Goal: Find contact information: Obtain details needed to contact an individual or organization

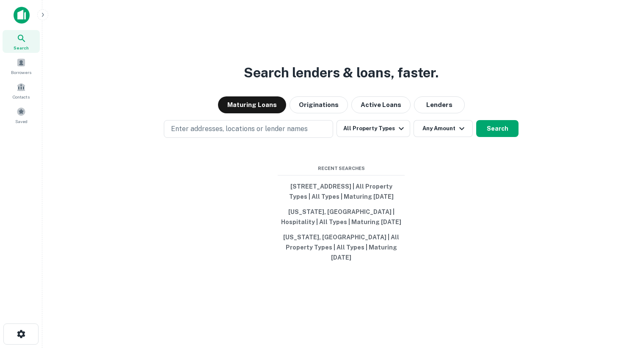
click at [44, 15] on icon "button" at bounding box center [42, 14] width 7 height 7
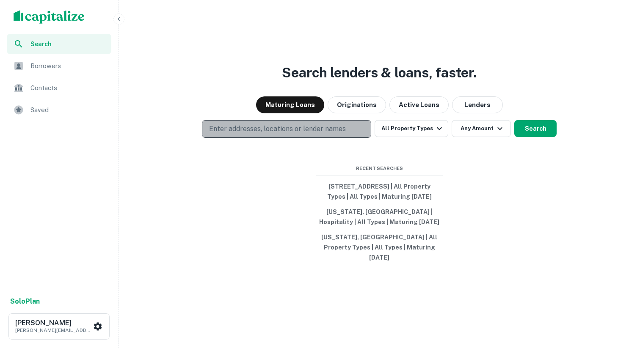
click at [284, 130] on p "Enter addresses, locations or lender names" at bounding box center [277, 129] width 137 height 10
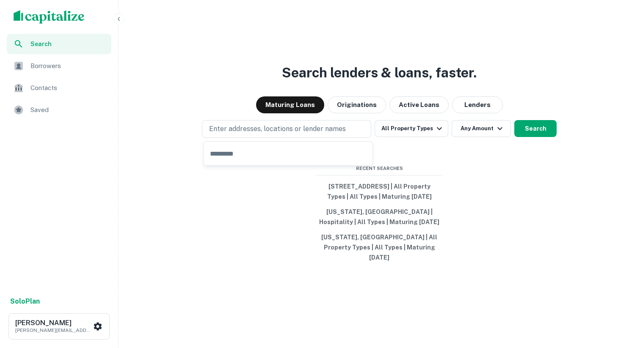
click at [215, 193] on div "Search lenders & loans, faster. Maturing Loans Originations Active Loans Lender…" at bounding box center [379, 194] width 515 height 348
click at [48, 26] on div "scrollable content" at bounding box center [59, 17] width 118 height 34
click at [48, 23] on img "scrollable content" at bounding box center [49, 17] width 71 height 14
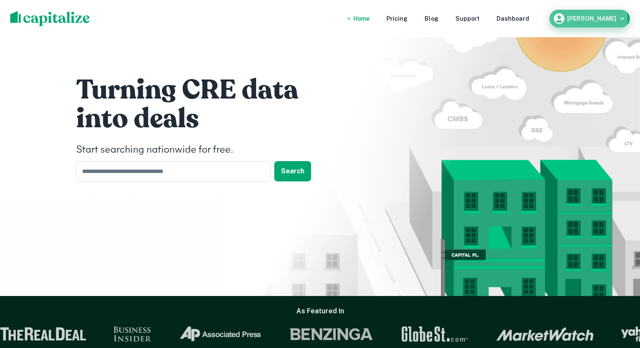
click at [577, 22] on div "[PERSON_NAME]" at bounding box center [590, 18] width 74 height 13
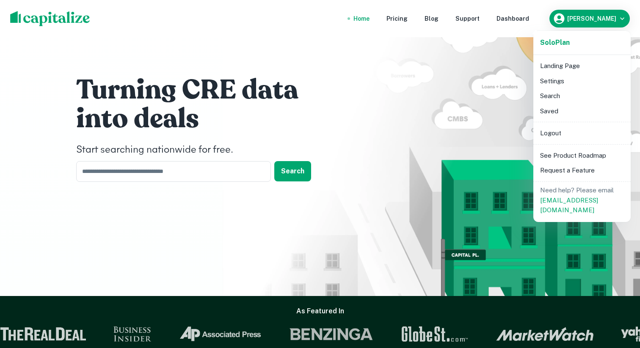
click at [525, 21] on div at bounding box center [320, 174] width 640 height 348
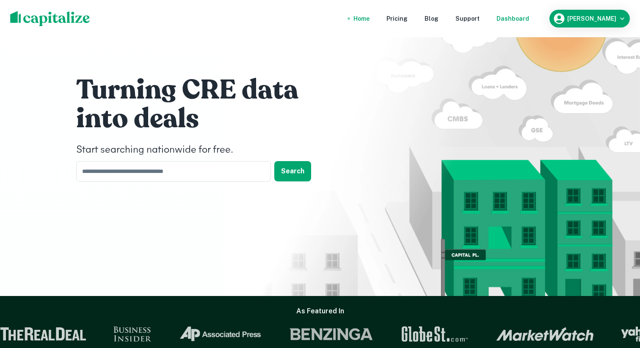
click at [522, 20] on div "Dashboard" at bounding box center [512, 18] width 33 height 9
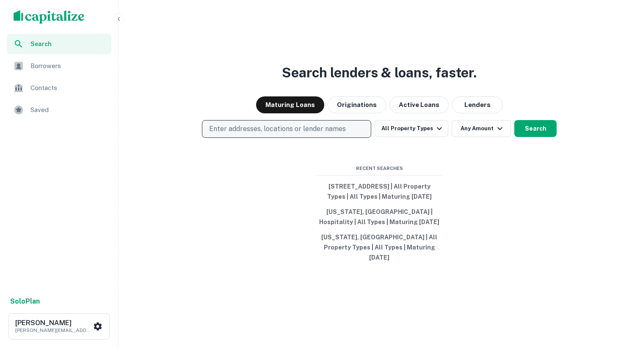
click at [290, 135] on button "Enter addresses, locations or lender names" at bounding box center [286, 129] width 169 height 18
type input "**********"
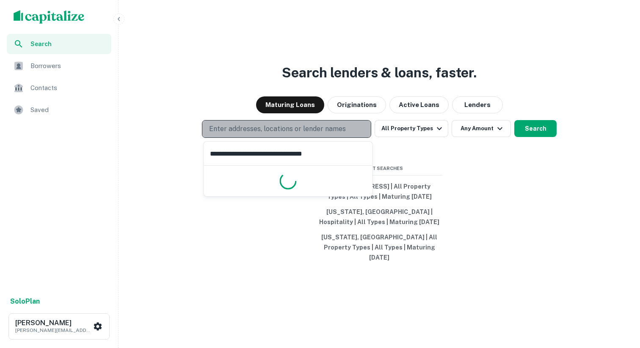
click at [278, 129] on p "Enter addresses, locations or lender names" at bounding box center [277, 129] width 137 height 10
click at [277, 130] on p "Enter addresses, locations or lender names" at bounding box center [277, 129] width 137 height 10
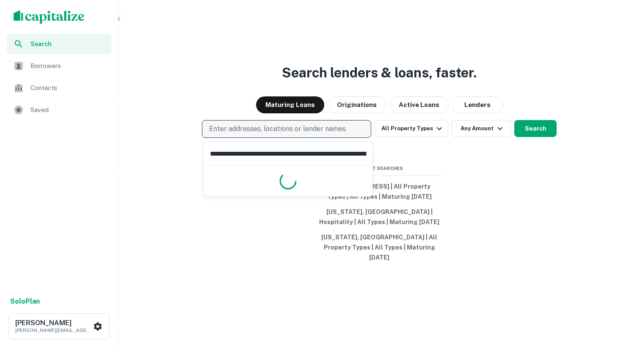
scroll to position [0, 97]
type input "**********"
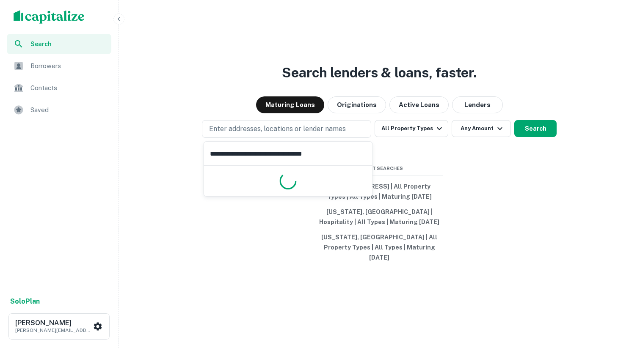
scroll to position [0, 0]
click at [283, 155] on input "**********" at bounding box center [288, 154] width 168 height 24
click at [352, 150] on input "**********" at bounding box center [288, 154] width 168 height 24
click at [544, 125] on button "Search" at bounding box center [535, 128] width 42 height 17
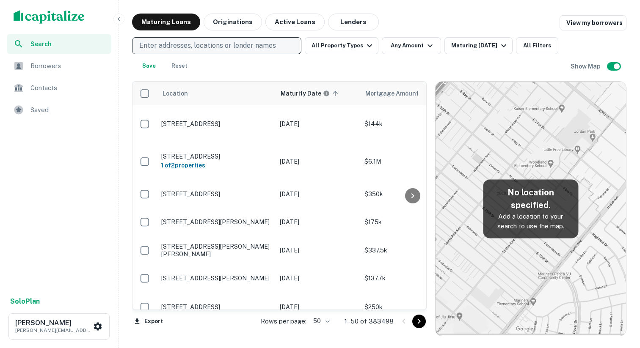
click at [231, 49] on p "Enter addresses, locations or lender names" at bounding box center [207, 46] width 137 height 10
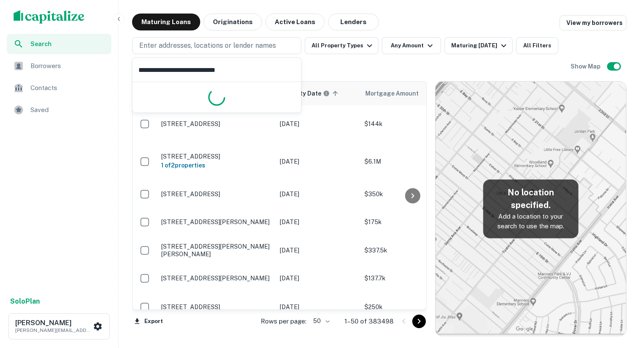
type input "**********"
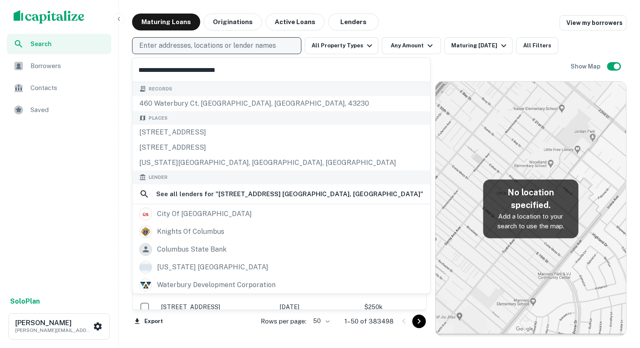
click at [242, 39] on button "Enter addresses, locations or lender names" at bounding box center [216, 45] width 169 height 17
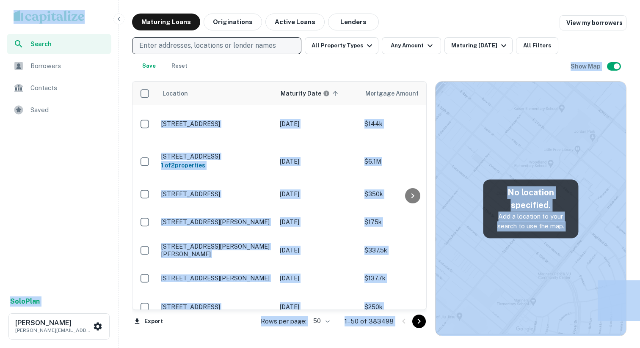
click at [237, 44] on p "Enter addresses, locations or lender names" at bounding box center [207, 46] width 137 height 10
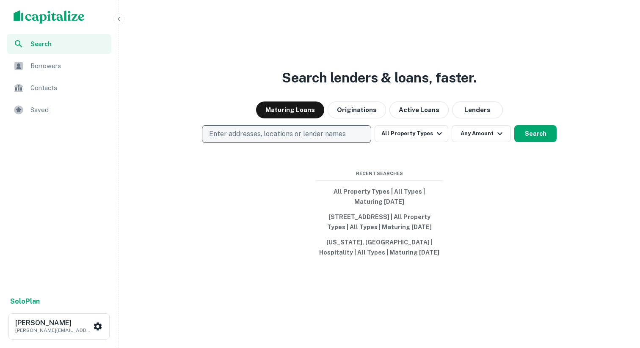
click at [223, 129] on p "Enter addresses, locations or lender names" at bounding box center [277, 134] width 137 height 10
type input "**********"
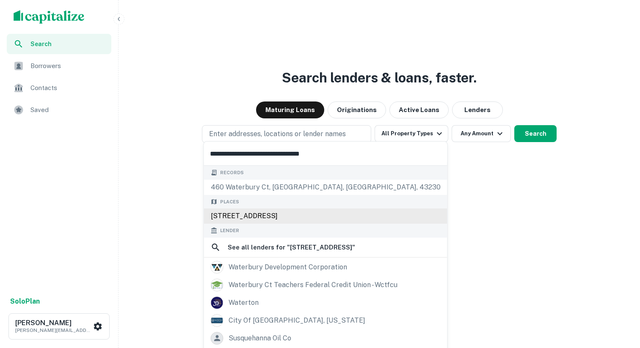
click at [262, 216] on div "460 Waterbury Ct, Gahanna, OH 43230, USA" at bounding box center [325, 216] width 243 height 15
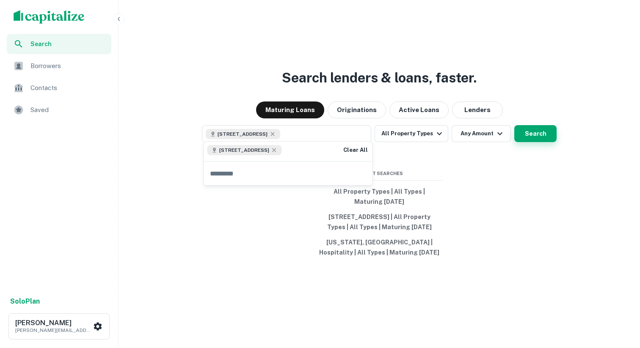
click at [543, 126] on button "Search" at bounding box center [535, 133] width 42 height 17
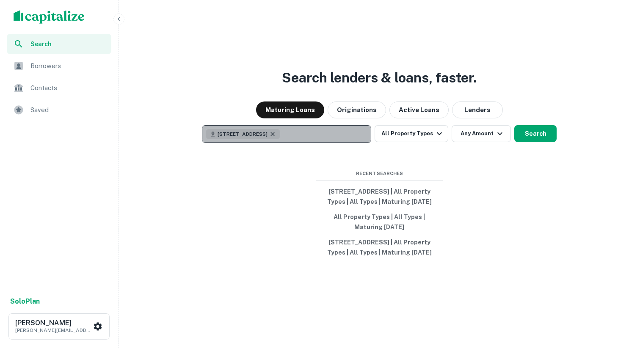
click at [274, 132] on icon "button" at bounding box center [272, 134] width 4 height 4
click at [282, 129] on p "Enter addresses, locations or lender names" at bounding box center [277, 134] width 137 height 10
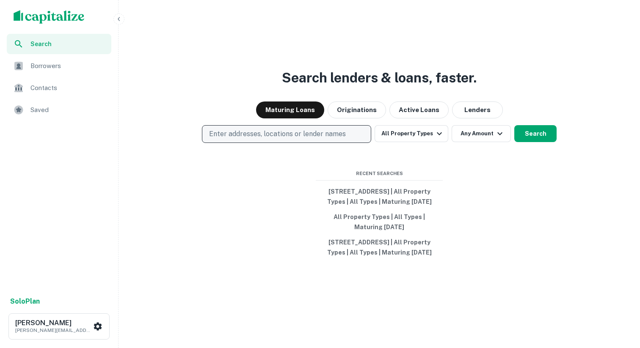
click at [274, 129] on p "Enter addresses, locations or lender names" at bounding box center [277, 134] width 137 height 10
type input "**********"
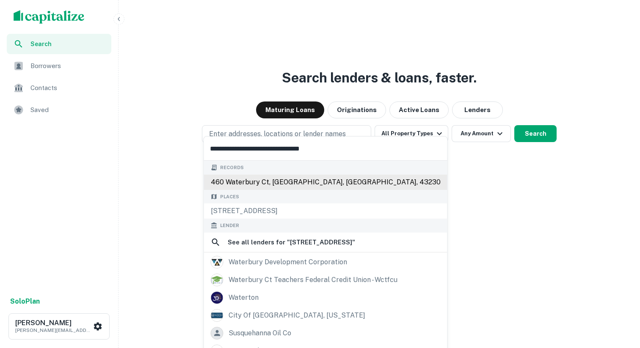
click at [243, 184] on div "460 waterbury ct, columbus, oh, 43230" at bounding box center [325, 182] width 243 height 15
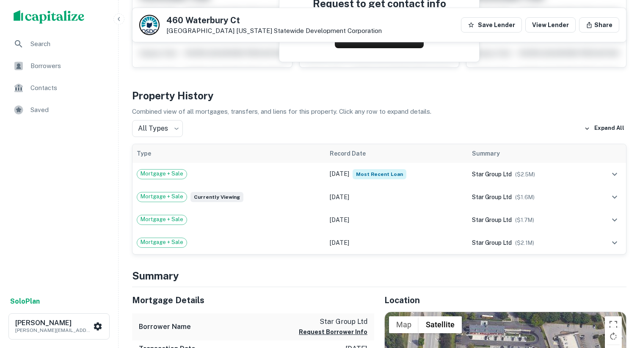
scroll to position [143, 0]
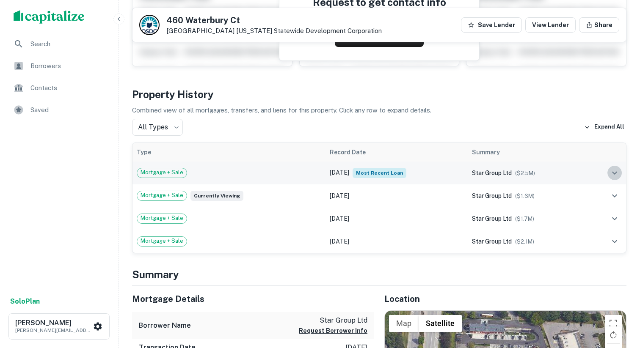
click at [614, 173] on icon "expand row" at bounding box center [614, 172] width 5 height 3
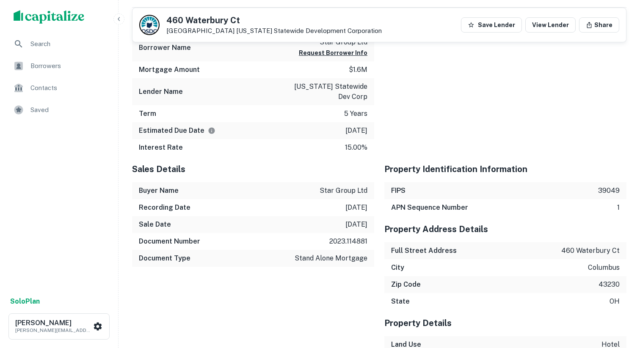
scroll to position [742, 0]
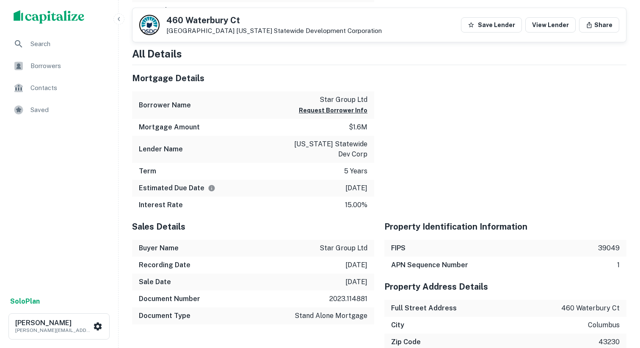
click at [306, 144] on p "ohio statewide dev corp" at bounding box center [329, 149] width 76 height 20
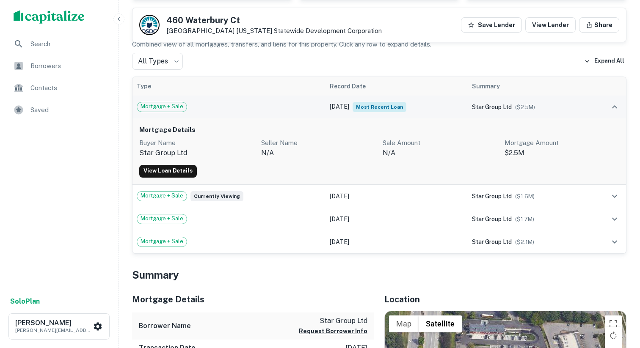
scroll to position [209, 0]
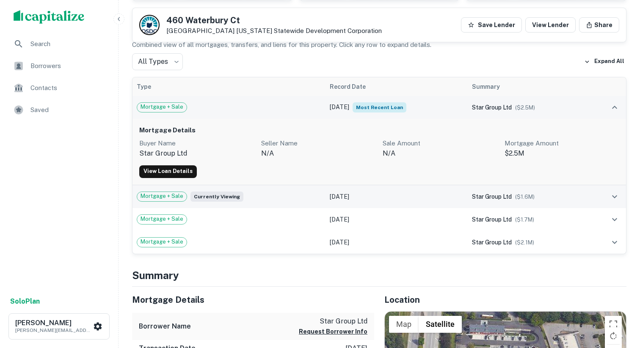
click at [611, 200] on icon "expand row" at bounding box center [614, 197] width 10 height 10
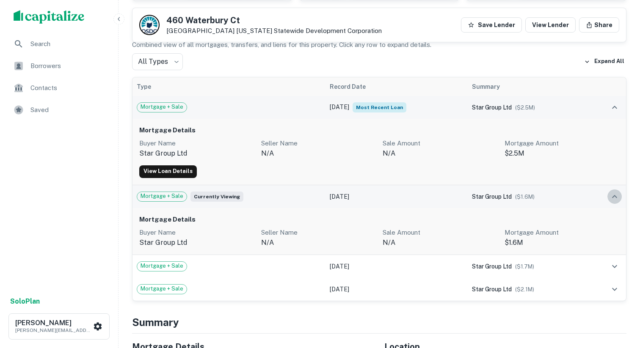
click at [611, 200] on icon "expand row" at bounding box center [614, 197] width 10 height 10
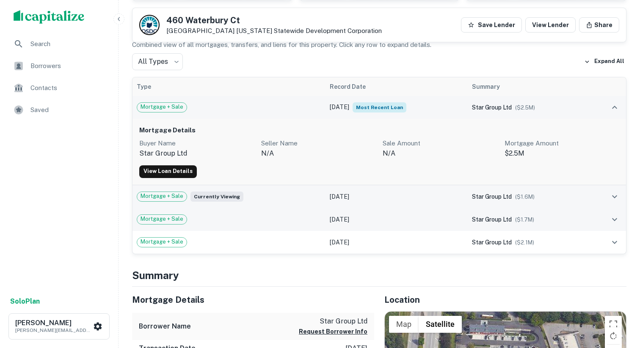
click at [611, 227] on td at bounding box center [607, 219] width 39 height 23
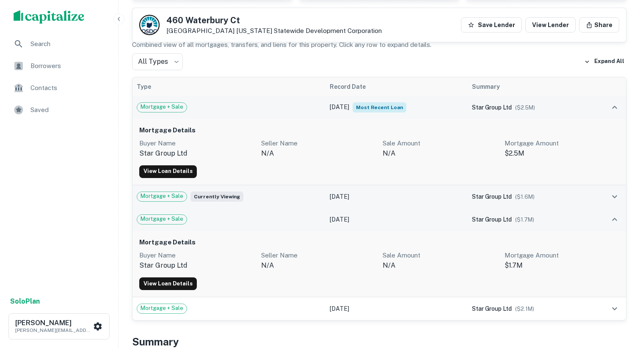
click at [611, 227] on td at bounding box center [607, 219] width 39 height 23
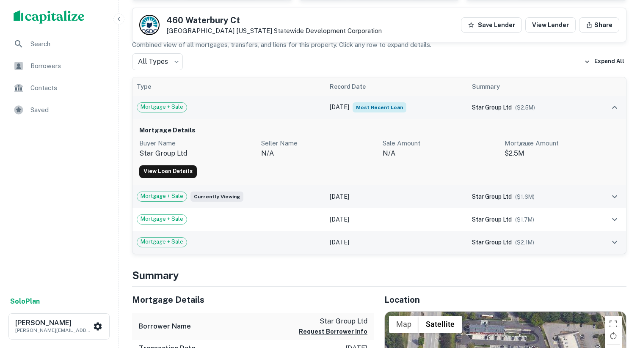
click at [609, 252] on td at bounding box center [607, 242] width 39 height 23
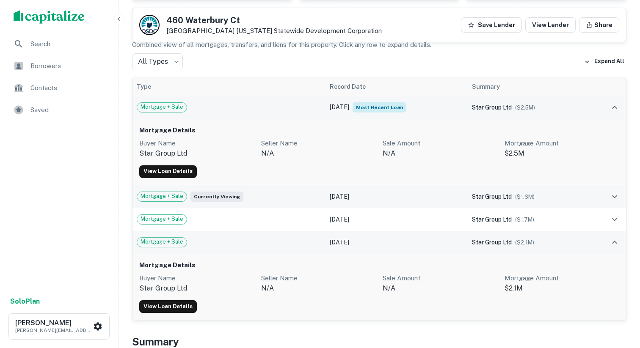
click at [612, 250] on td at bounding box center [607, 242] width 39 height 23
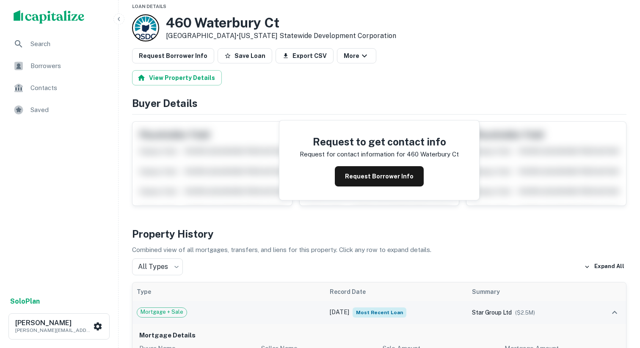
scroll to position [0, 0]
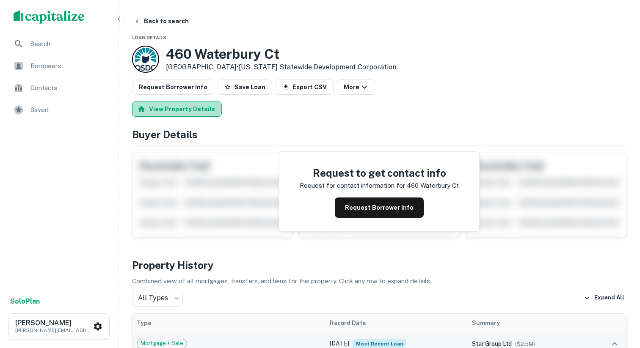
click at [210, 113] on button "View Property Details" at bounding box center [177, 109] width 90 height 15
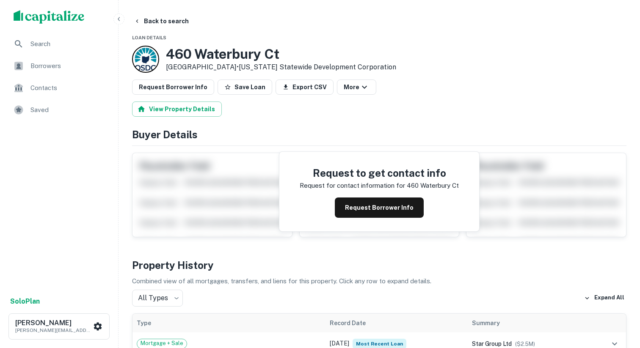
click at [152, 65] on div at bounding box center [145, 59] width 27 height 27
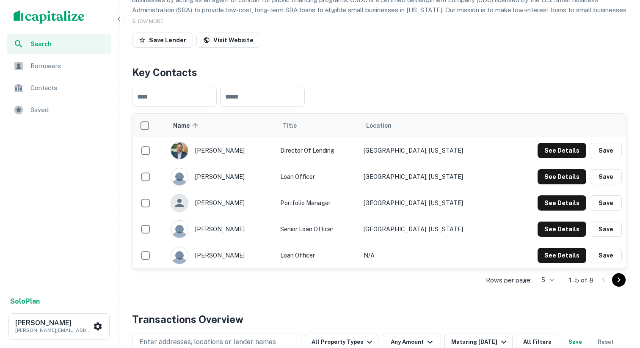
scroll to position [160, 0]
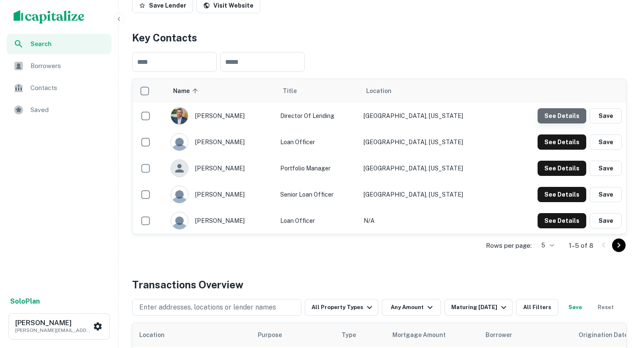
click at [559, 120] on button "See Details" at bounding box center [562, 115] width 49 height 15
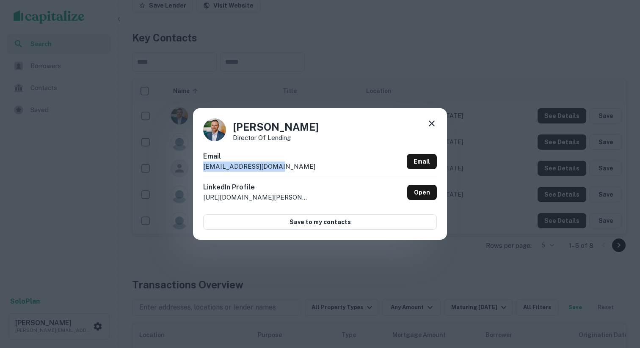
drag, startPoint x: 274, startPoint y: 168, endPoint x: 199, endPoint y: 170, distance: 74.9
click at [199, 169] on div "[PERSON_NAME] Director of Lending Email [EMAIL_ADDRESS][DOMAIN_NAME] Email Link…" at bounding box center [320, 173] width 254 height 131
copy p "[EMAIL_ADDRESS][DOMAIN_NAME]"
